Goal: Consume media (video, audio): Consume media (video, audio)

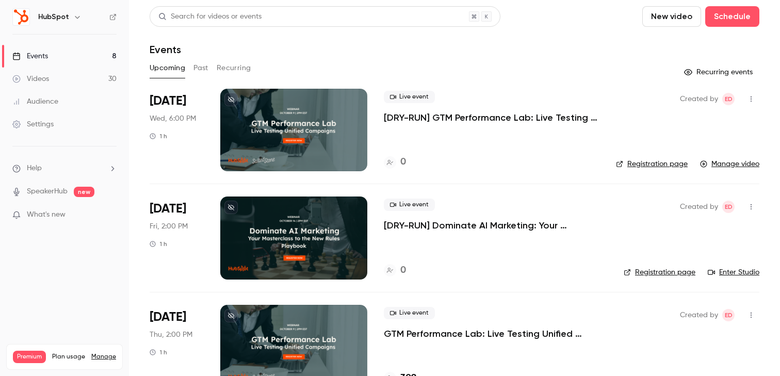
click at [207, 71] on button "Past" at bounding box center [200, 68] width 15 height 16
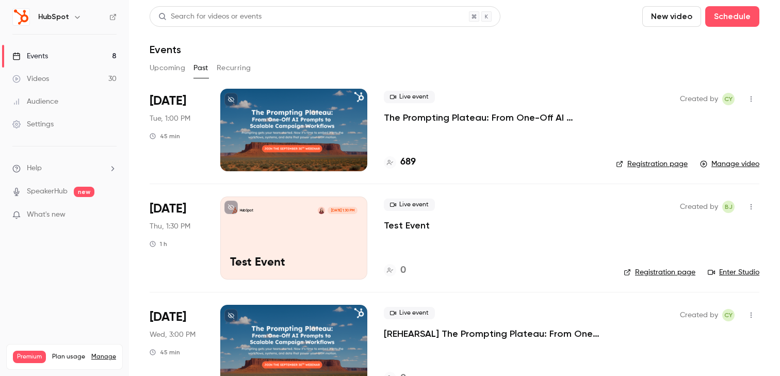
click at [201, 75] on button "Past" at bounding box center [200, 68] width 15 height 16
click at [161, 70] on button "Upcoming" at bounding box center [168, 68] width 36 height 16
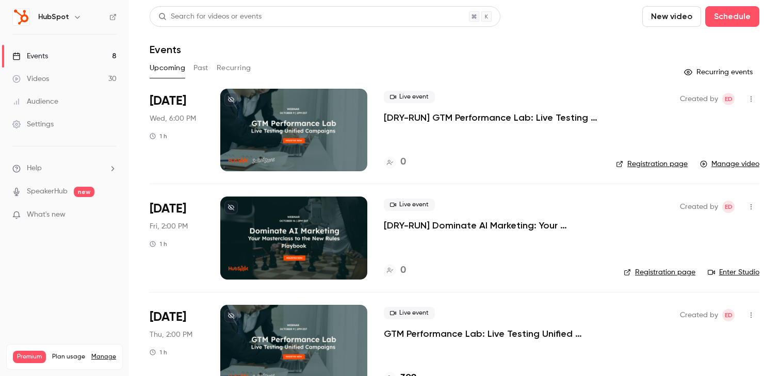
click at [203, 68] on button "Past" at bounding box center [200, 68] width 15 height 16
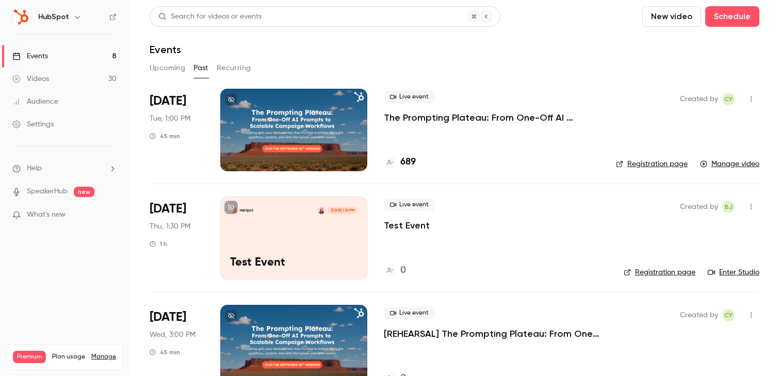
click at [239, 64] on button "Recurring" at bounding box center [234, 68] width 35 height 16
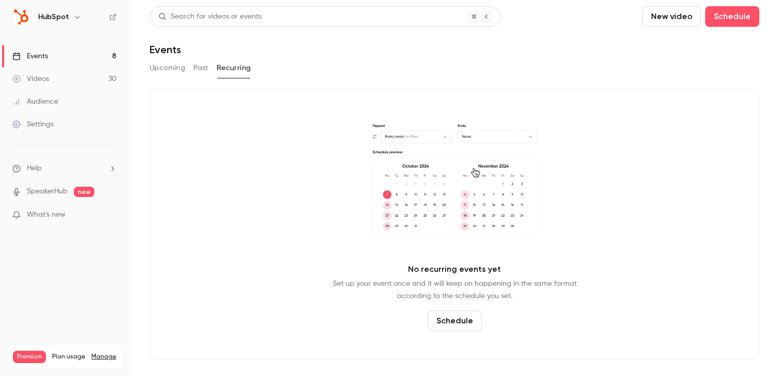
click at [179, 65] on button "Upcoming" at bounding box center [168, 68] width 36 height 16
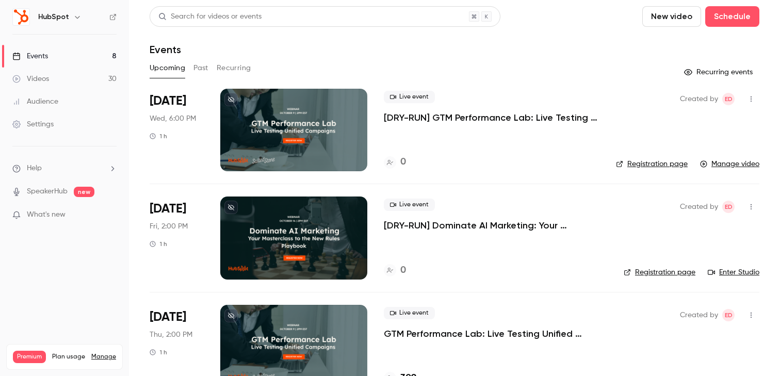
click at [734, 165] on link "Manage video" at bounding box center [729, 164] width 59 height 10
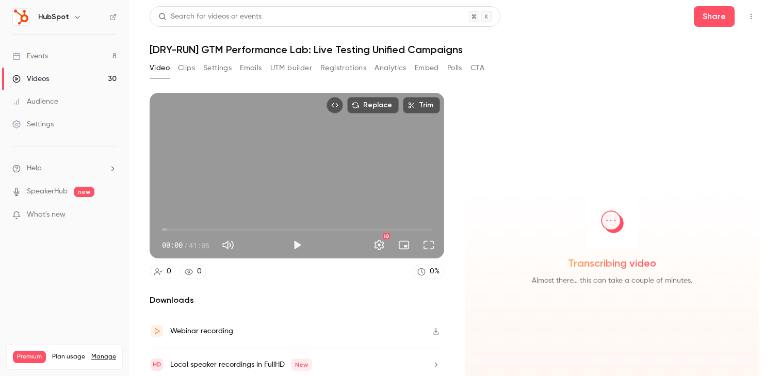
click at [753, 18] on icon "Top Bar Actions" at bounding box center [751, 16] width 8 height 7
click at [531, 157] on div at bounding box center [390, 188] width 780 height 376
click at [292, 244] on button "Play" at bounding box center [297, 245] width 21 height 21
click at [291, 244] on button "Pause" at bounding box center [297, 245] width 21 height 21
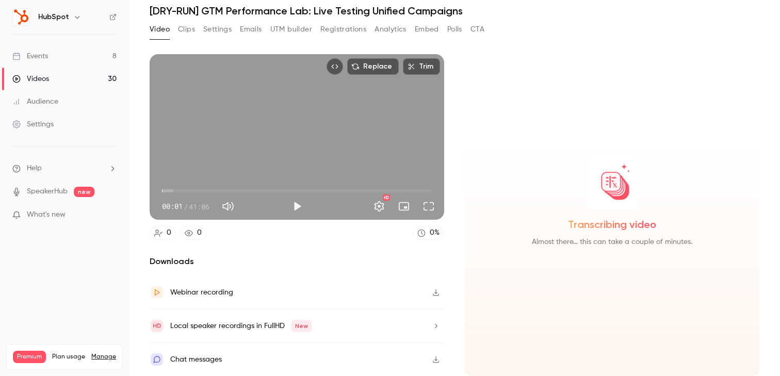
click at [437, 293] on icon "button" at bounding box center [436, 292] width 8 height 7
type input "***"
